Goal: Navigation & Orientation: Understand site structure

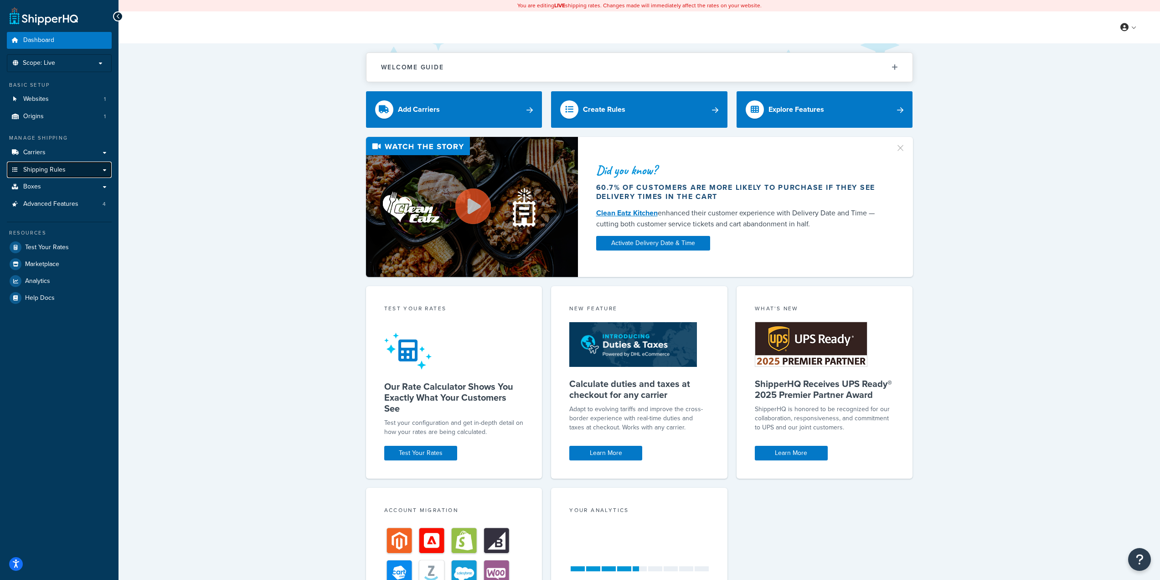
click at [52, 168] on span "Shipping Rules" at bounding box center [44, 170] width 42 height 8
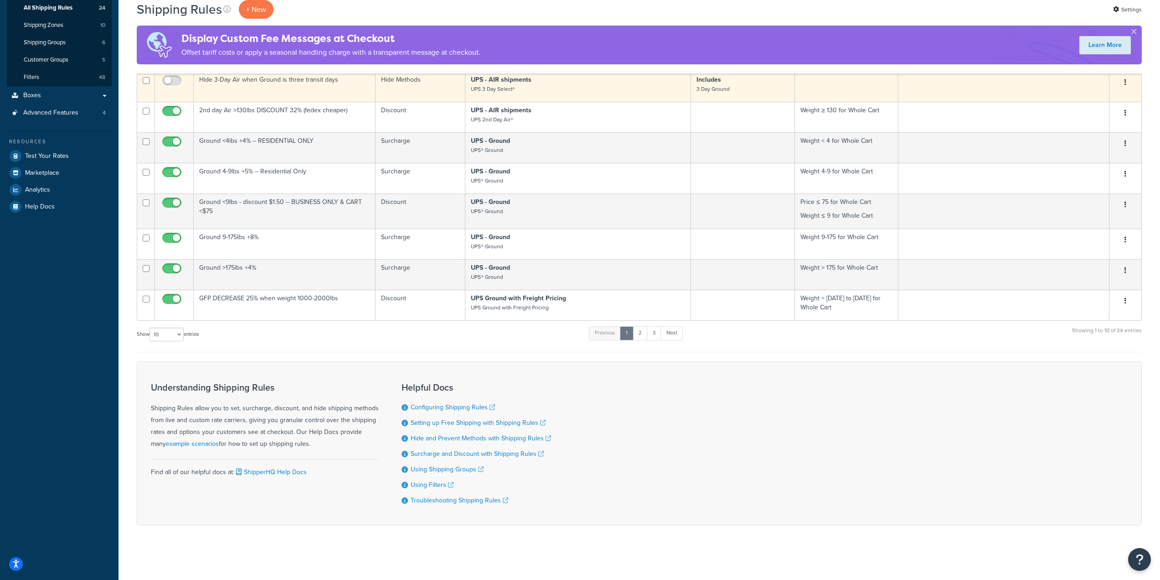
scroll to position [182, 0]
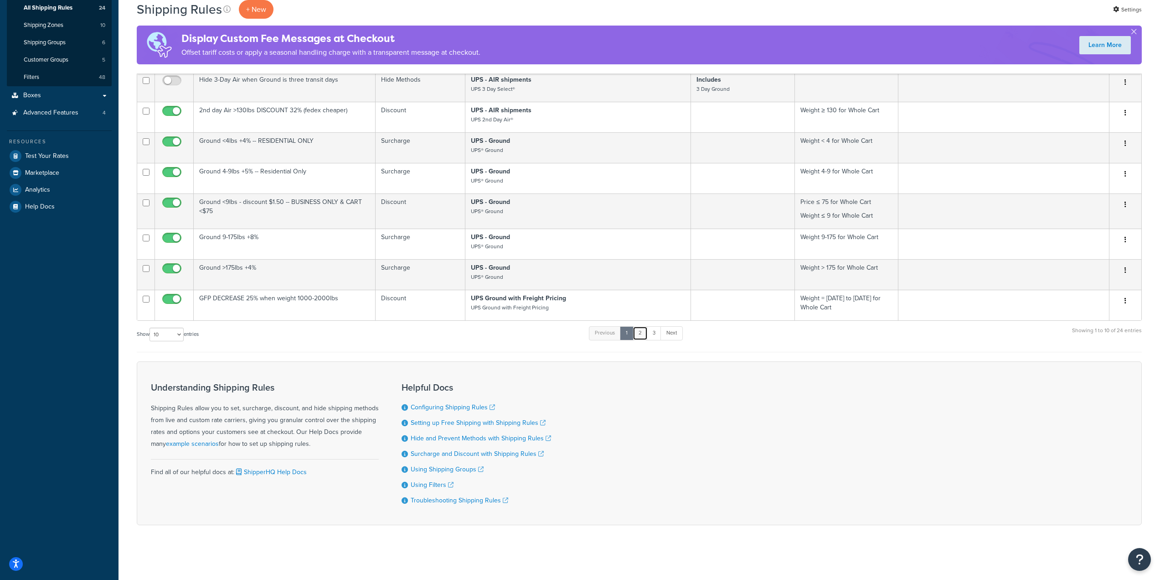
click at [643, 330] on link "2" at bounding box center [640, 333] width 15 height 14
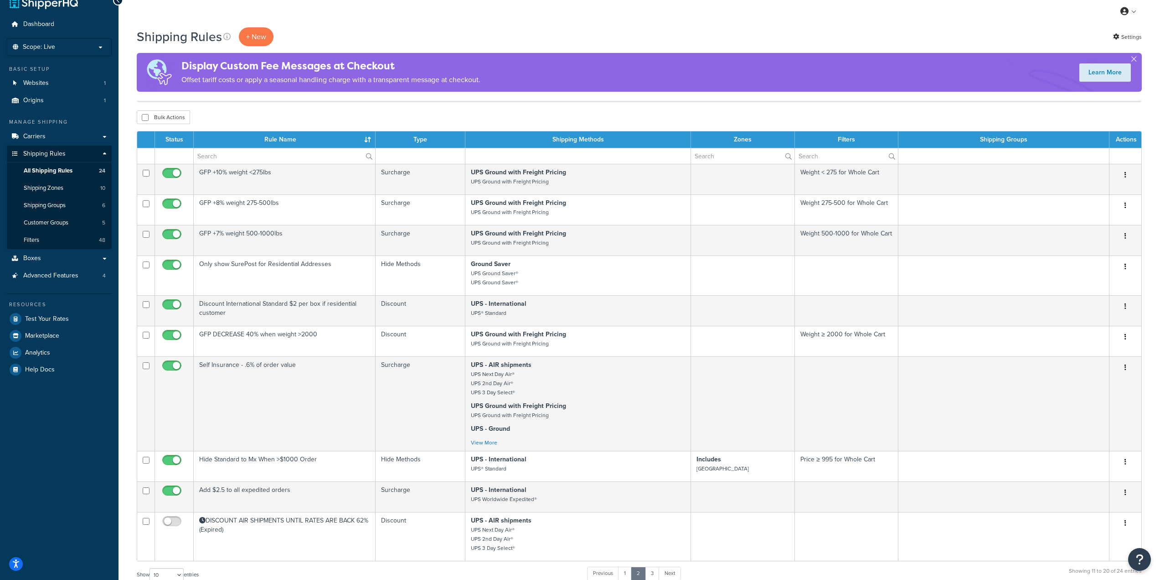
scroll to position [0, 0]
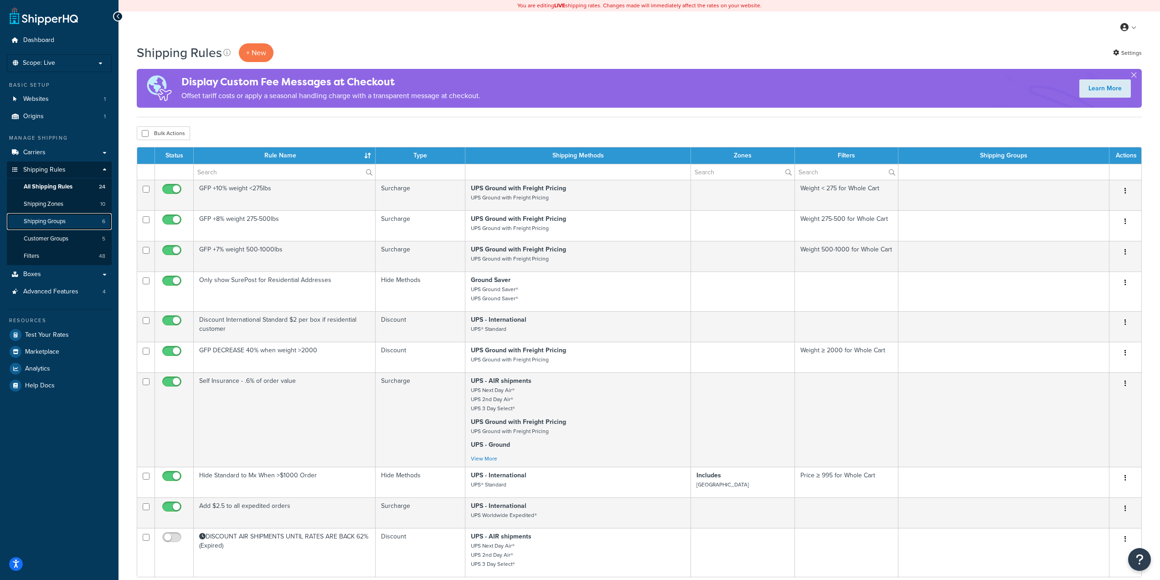
click at [54, 221] on span "Shipping Groups" at bounding box center [45, 221] width 42 height 8
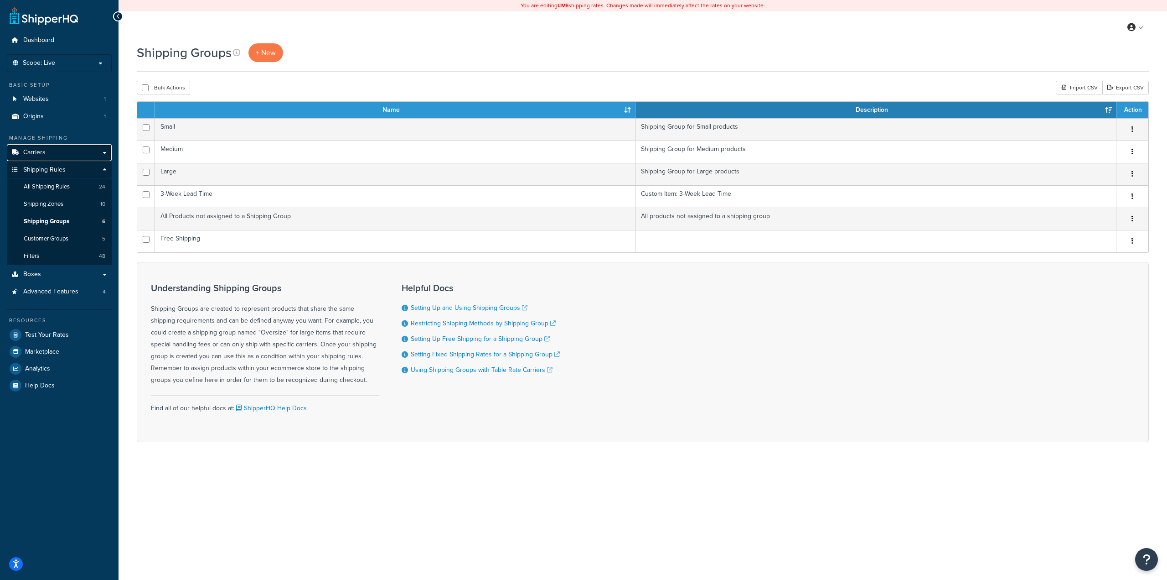
click at [47, 160] on link "Carriers" at bounding box center [59, 152] width 105 height 17
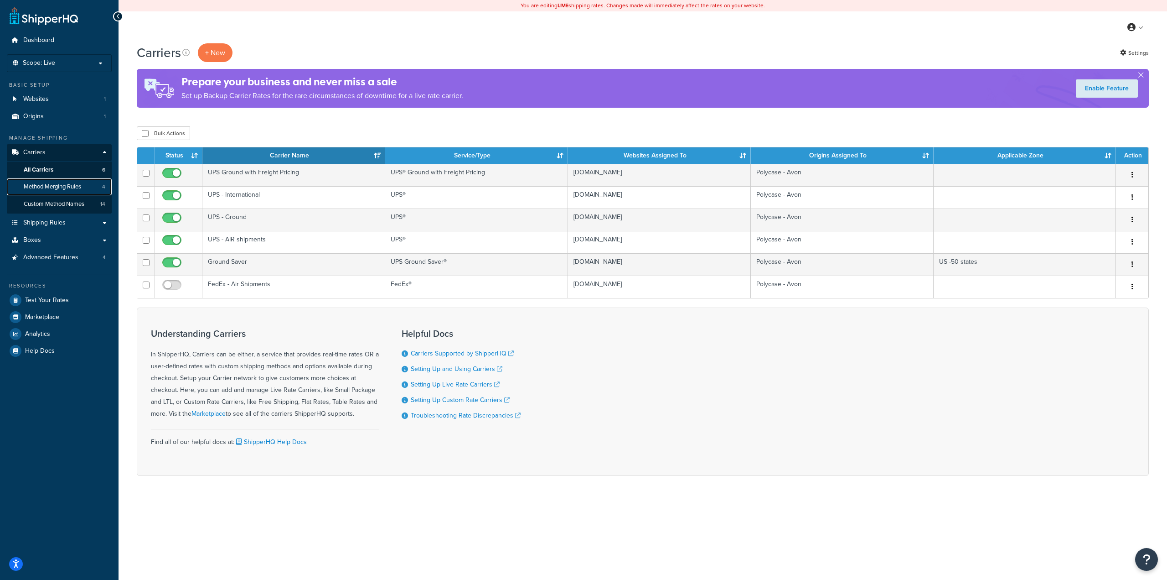
click at [48, 187] on span "Method Merging Rules" at bounding box center [52, 187] width 57 height 8
